Goal: Check status: Check status

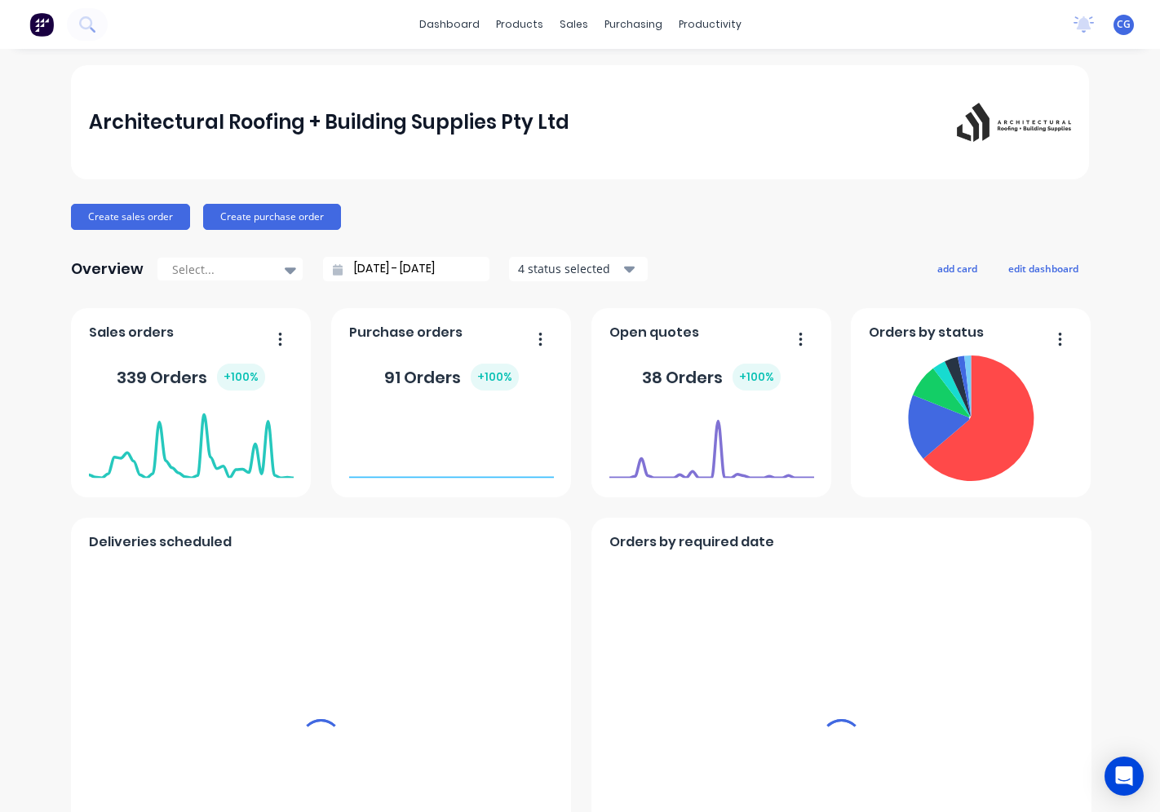
click at [691, 30] on div "productivity" at bounding box center [710, 24] width 79 height 24
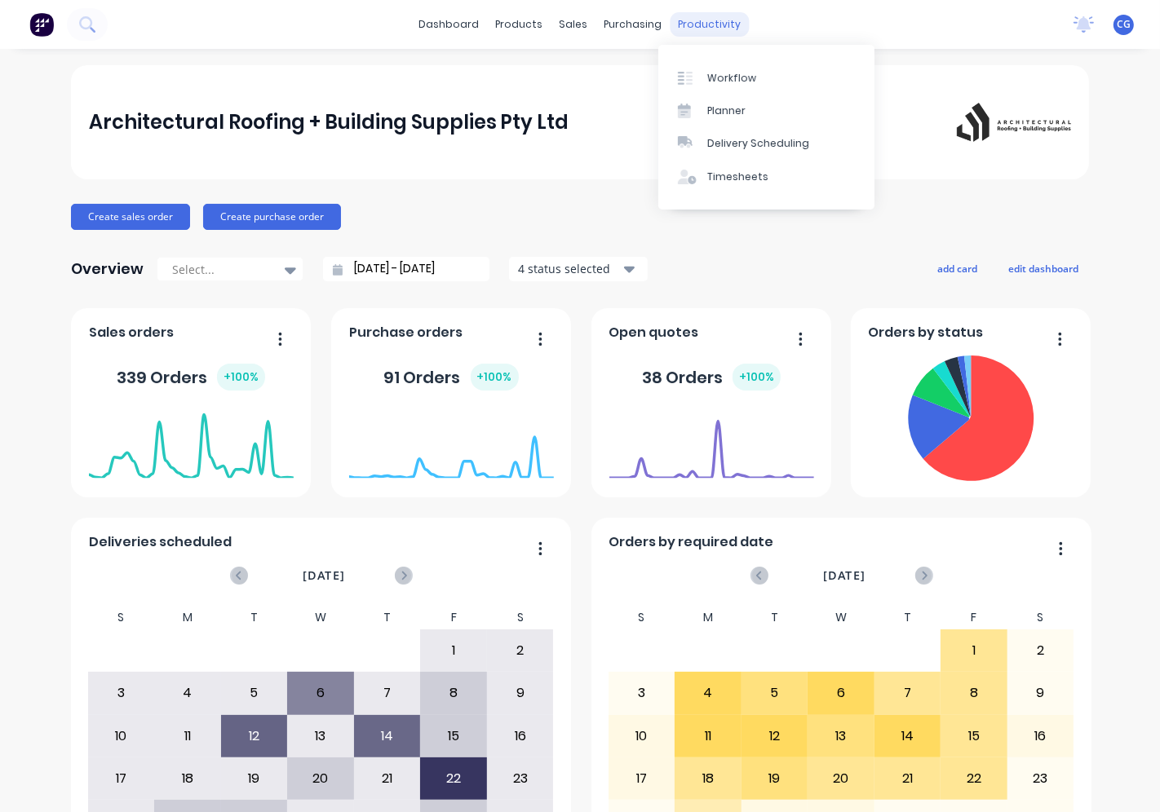
click at [692, 22] on div "productivity" at bounding box center [710, 24] width 79 height 24
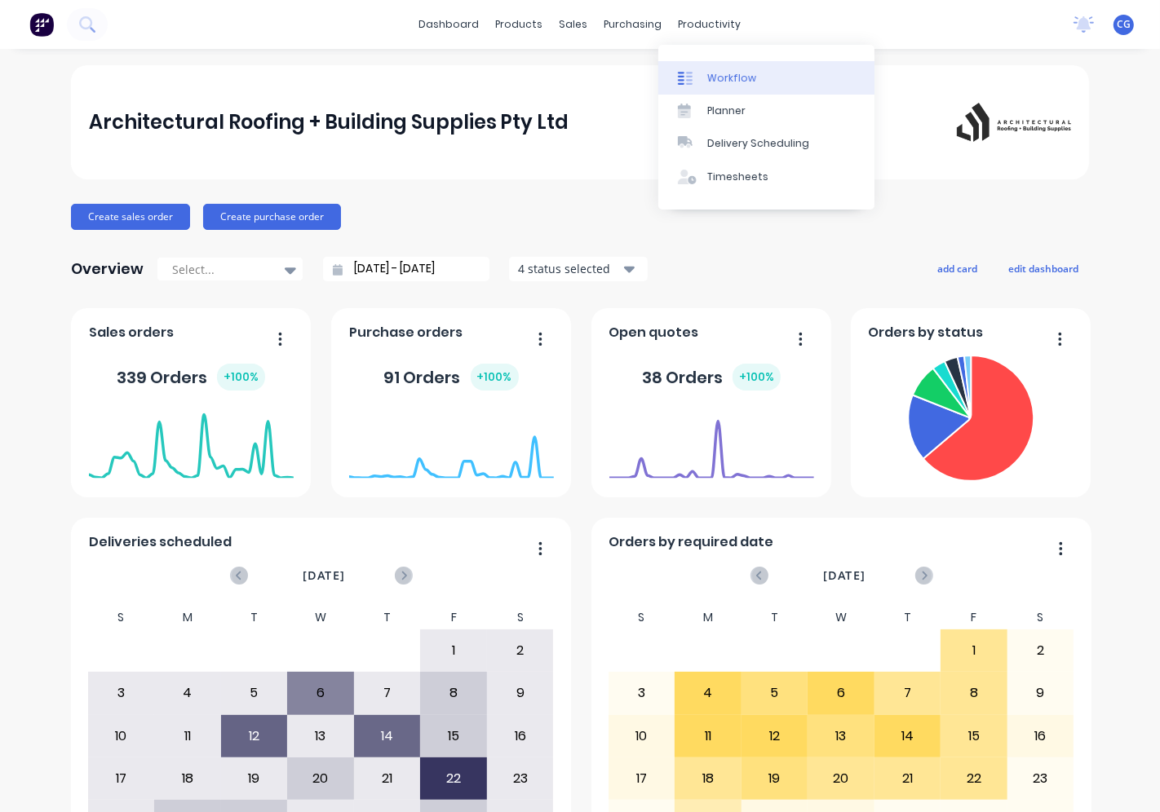
click at [730, 79] on div "Workflow" at bounding box center [731, 78] width 49 height 15
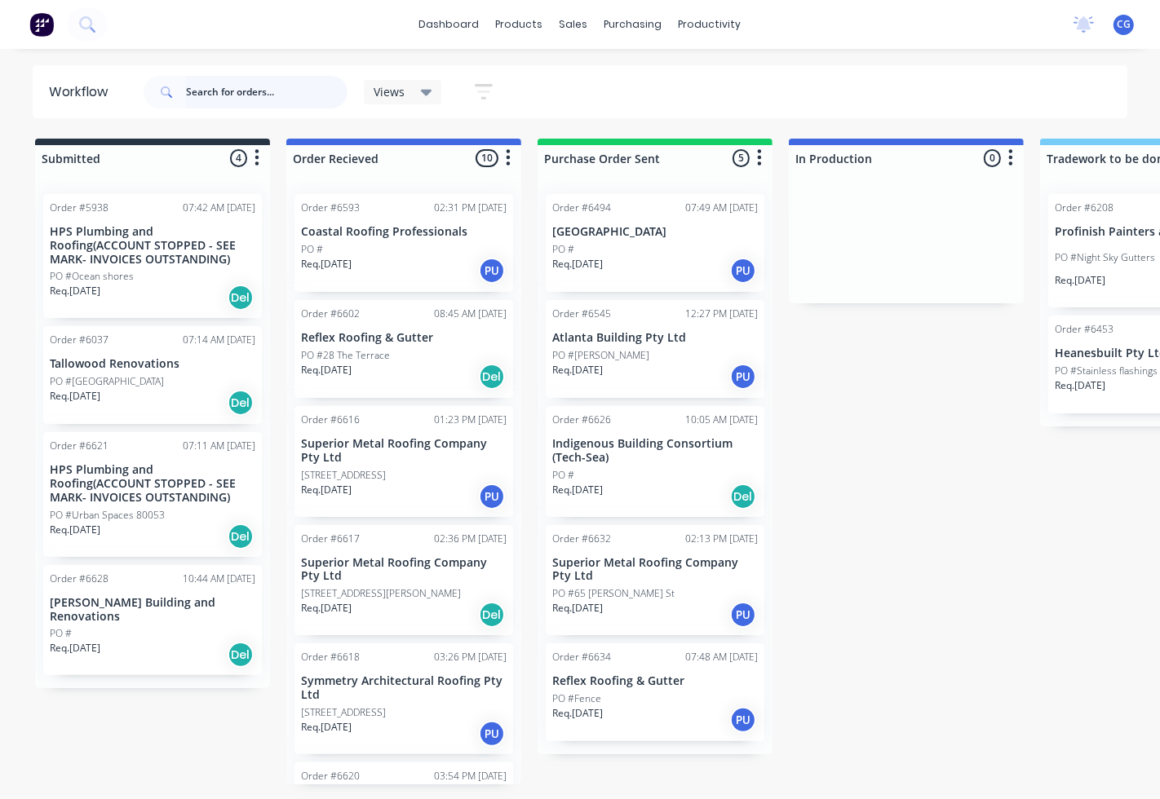
click at [251, 88] on input "text" at bounding box center [267, 92] width 162 height 33
type input "6635"
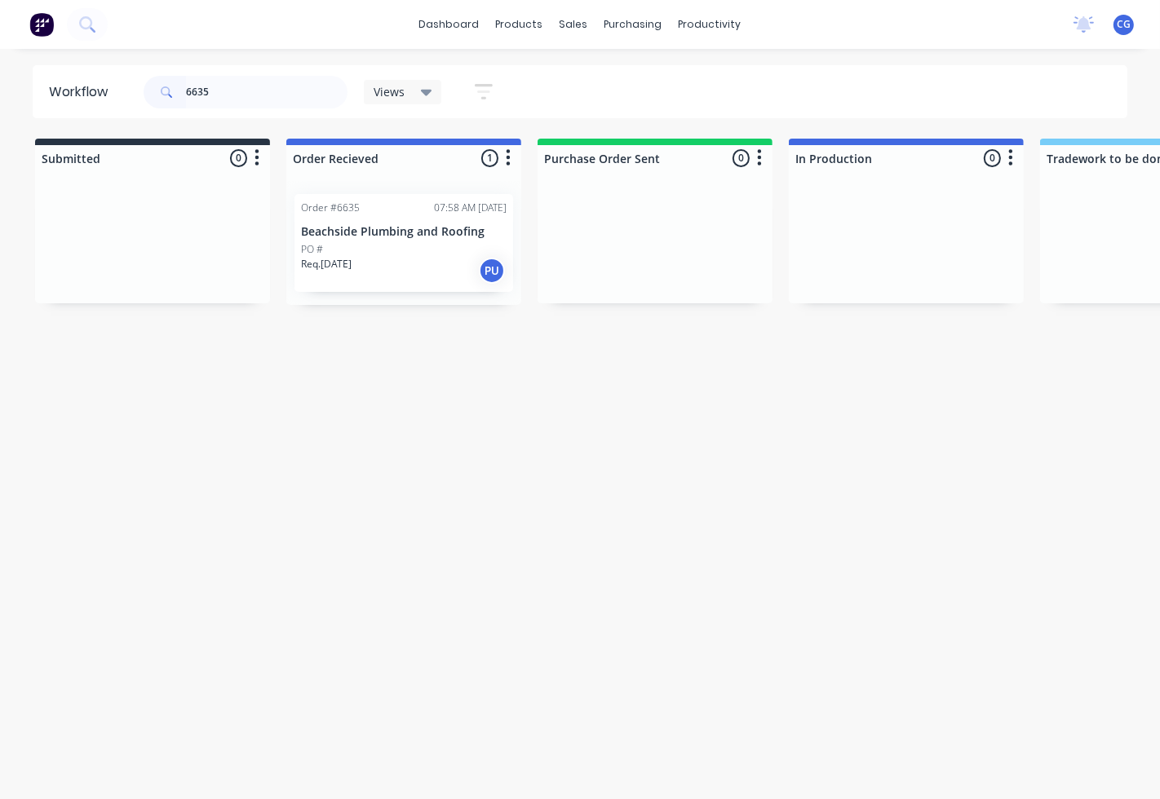
click at [382, 247] on div "PO #" at bounding box center [404, 249] width 206 height 15
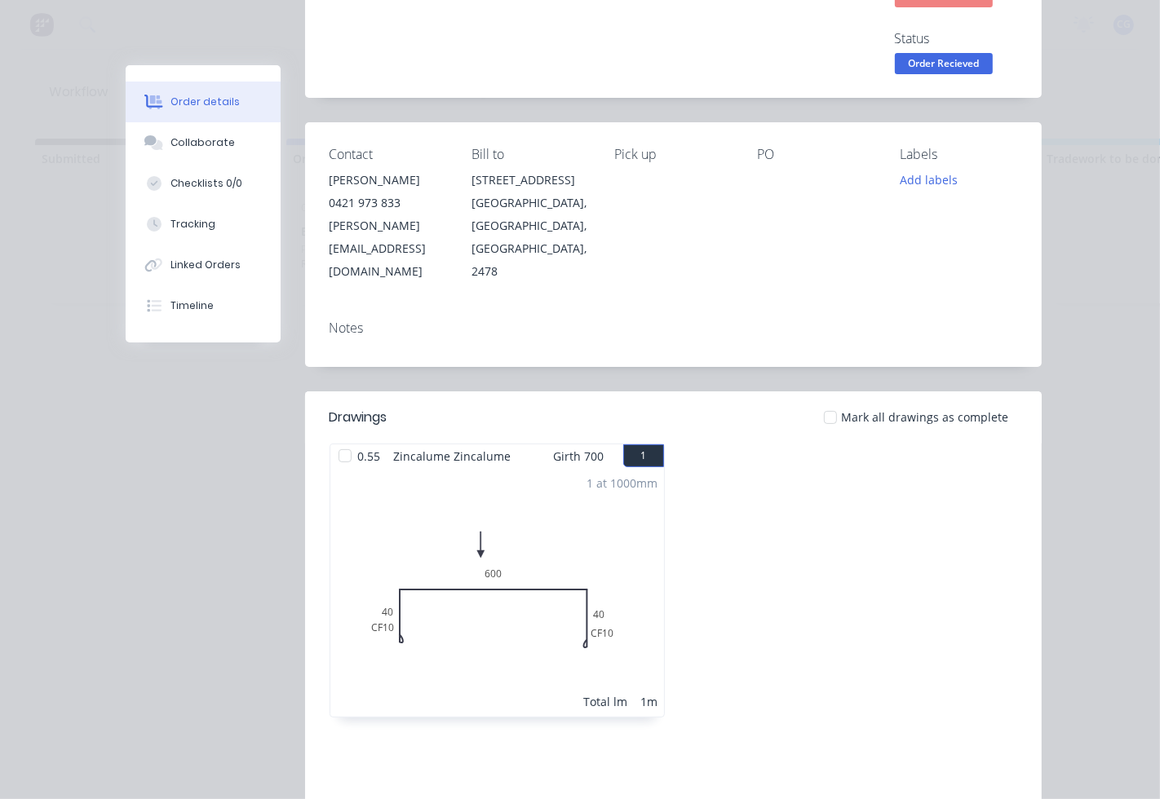
scroll to position [302, 0]
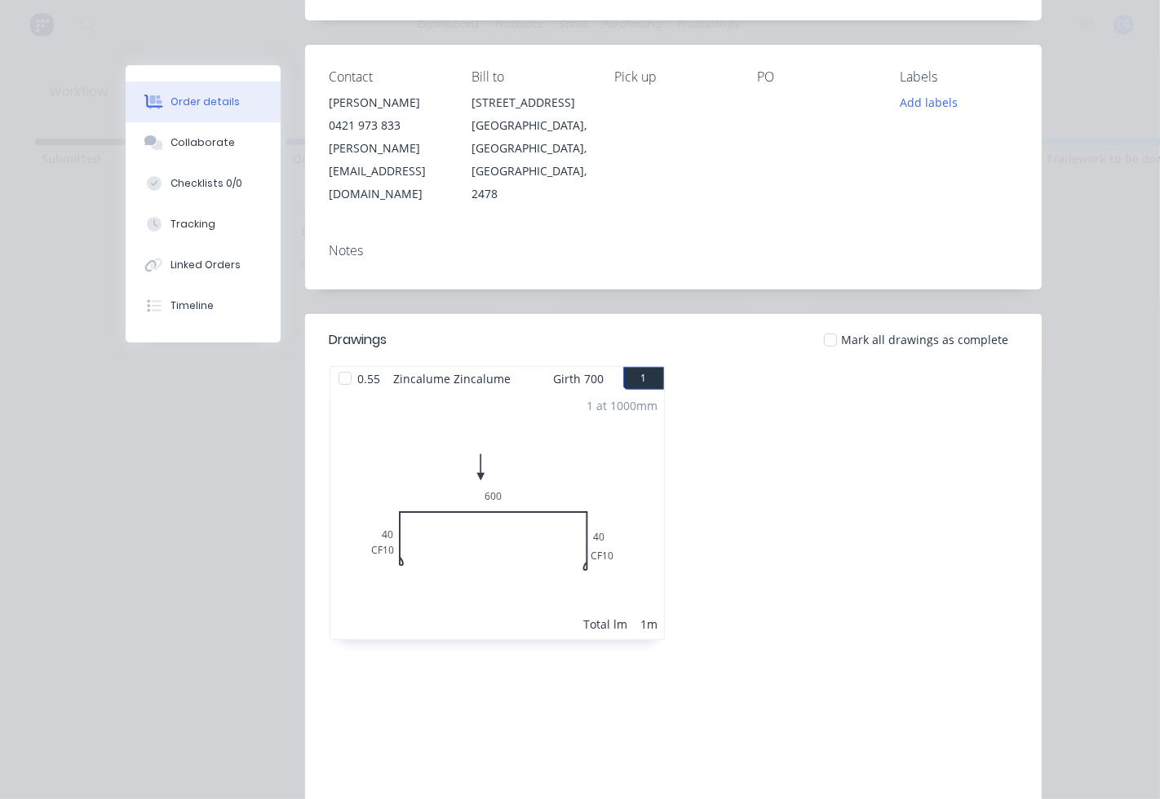
click at [822, 352] on div at bounding box center [830, 340] width 33 height 33
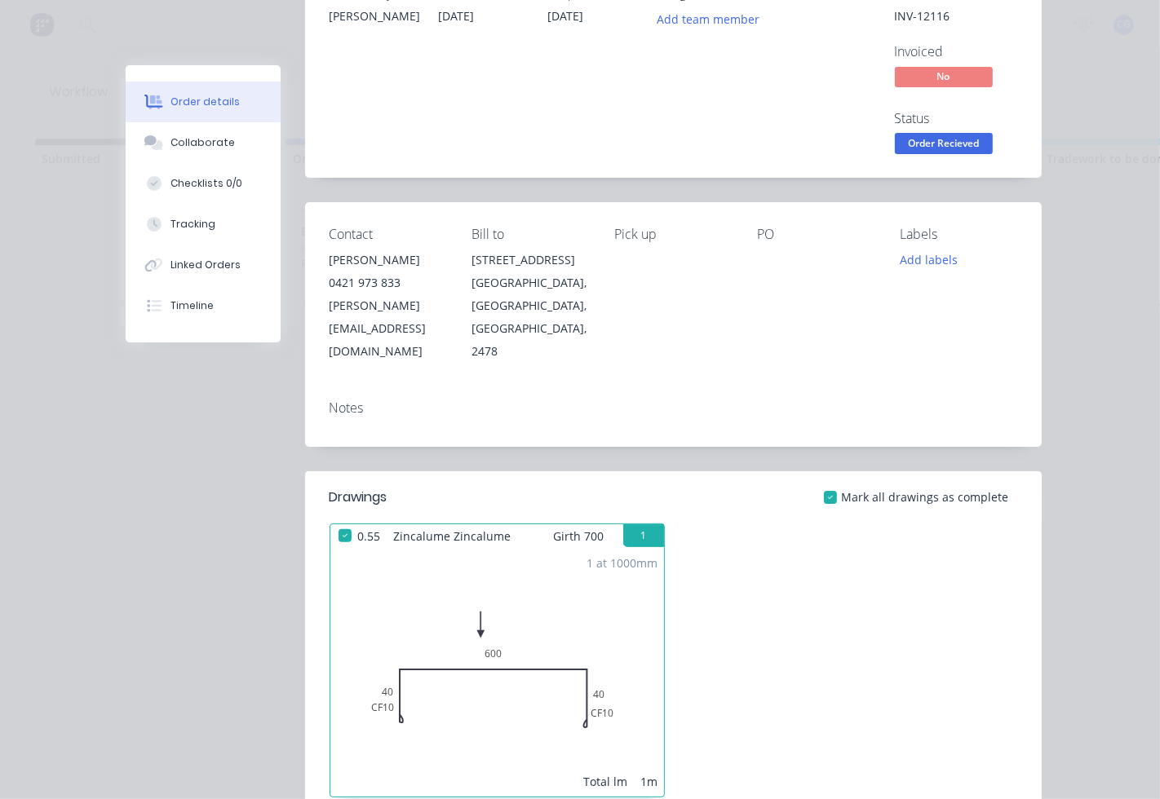
scroll to position [0, 0]
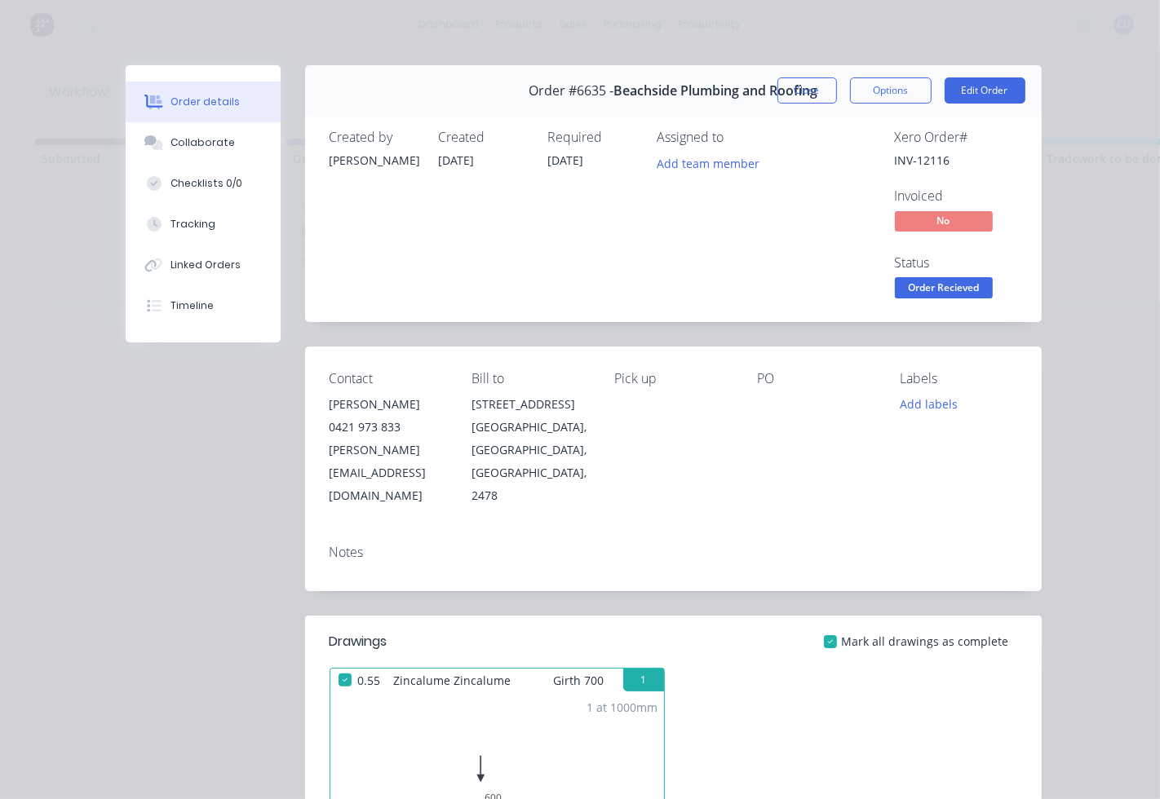
click at [947, 294] on span "Order Recieved" at bounding box center [944, 287] width 98 height 20
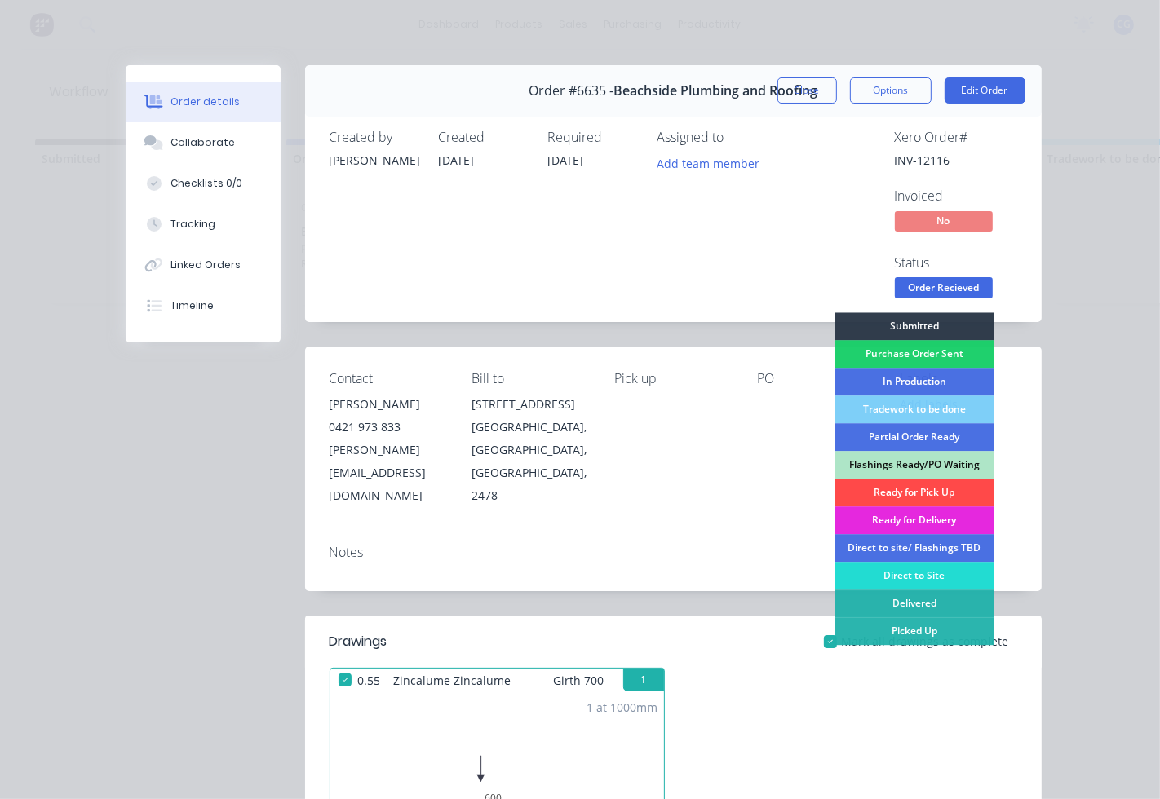
click at [910, 498] on div "Ready for Pick Up" at bounding box center [913, 493] width 159 height 28
